Goal: Task Accomplishment & Management: Manage account settings

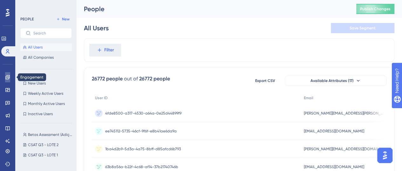
click at [9, 73] on link at bounding box center [7, 77] width 5 height 10
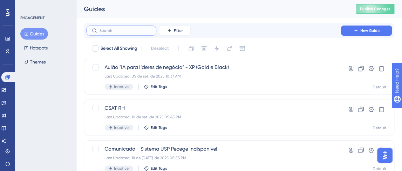
click at [134, 31] on input "text" at bounding box center [126, 30] width 52 height 4
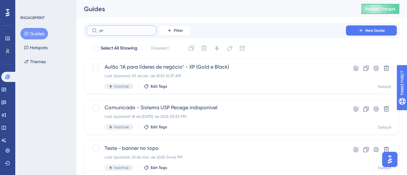
type input "pri"
checkbox input "true"
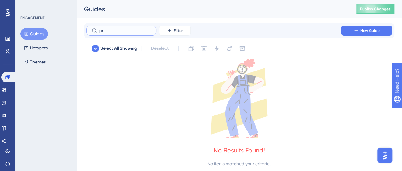
type input "p"
checkbox input "false"
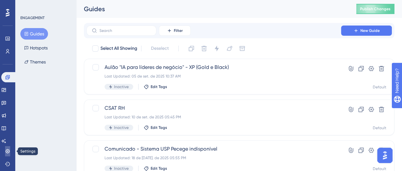
click at [8, 150] on icon at bounding box center [7, 150] width 5 height 5
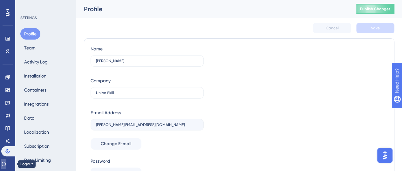
click at [6, 162] on icon at bounding box center [3, 163] width 5 height 5
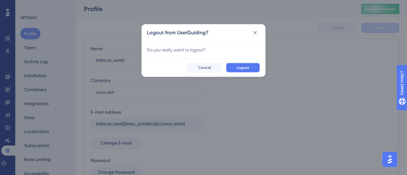
click at [247, 66] on span "Logout" at bounding box center [243, 67] width 13 height 5
